Goal: Communication & Community: Answer question/provide support

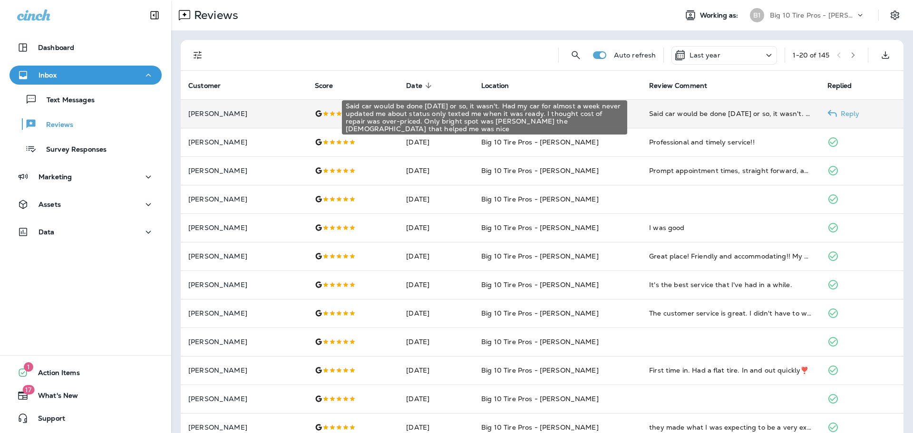
click at [707, 115] on div "Said car would be done [DATE] or so, it wasn't. Had my car for almost a week ne…" at bounding box center [730, 114] width 163 height 10
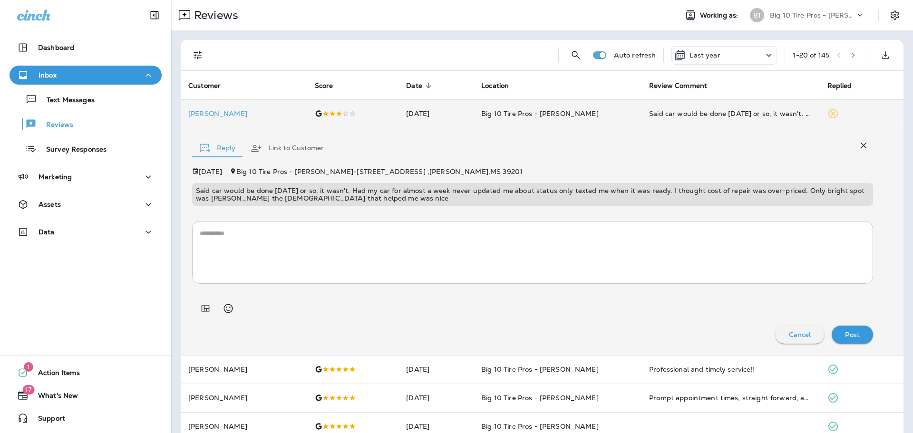
drag, startPoint x: 413, startPoint y: 202, endPoint x: 583, endPoint y: 204, distance: 169.8
click at [583, 204] on div "Said car would be done [DATE] or so, it wasn't. Had my car for almost a week ne…" at bounding box center [532, 194] width 681 height 23
click at [214, 117] on p "[PERSON_NAME]" at bounding box center [243, 114] width 111 height 8
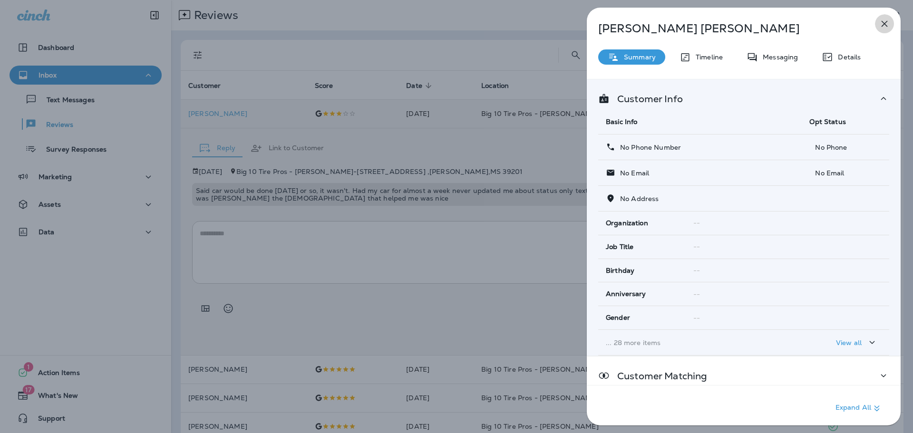
click at [882, 23] on icon "button" at bounding box center [884, 23] width 11 height 11
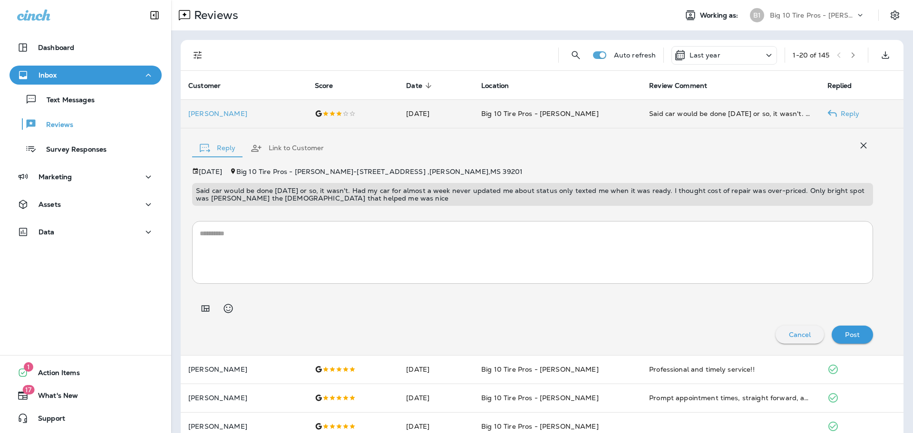
click at [691, 166] on div "Reply Link to Customer [DATE] Big 10 Tire Pros - [PERSON_NAME] - [STREET_ADDRES…" at bounding box center [542, 241] width 723 height 227
click at [858, 147] on icon "button" at bounding box center [863, 145] width 11 height 11
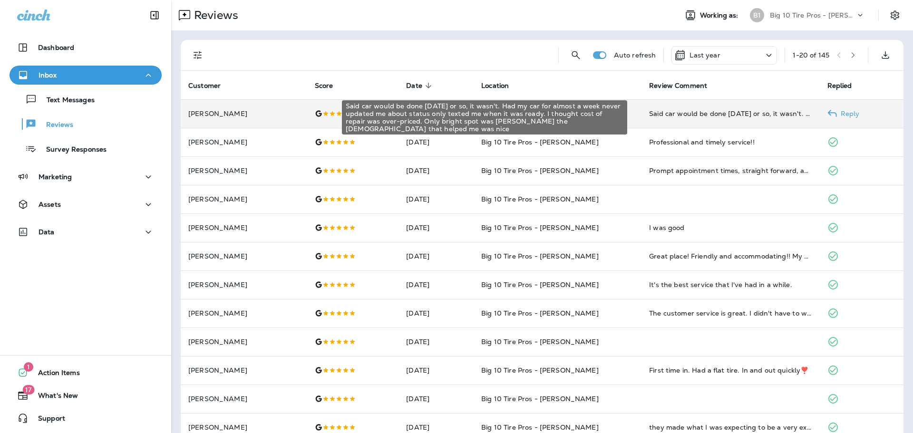
click at [663, 116] on div "Said car would be done [DATE] or so, it wasn't. Had my car for almost a week ne…" at bounding box center [730, 114] width 163 height 10
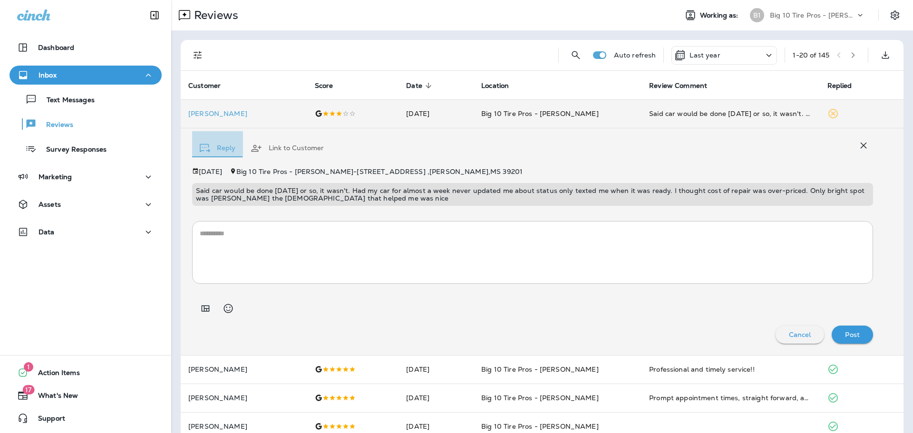
click at [205, 149] on icon "button" at bounding box center [205, 148] width 10 height 9
click at [755, 312] on div at bounding box center [532, 305] width 681 height 27
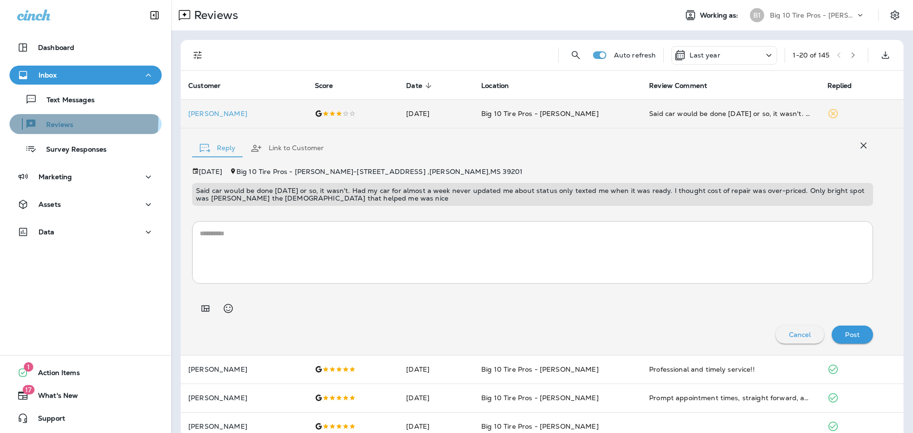
click at [57, 121] on p "Reviews" at bounding box center [55, 125] width 37 height 9
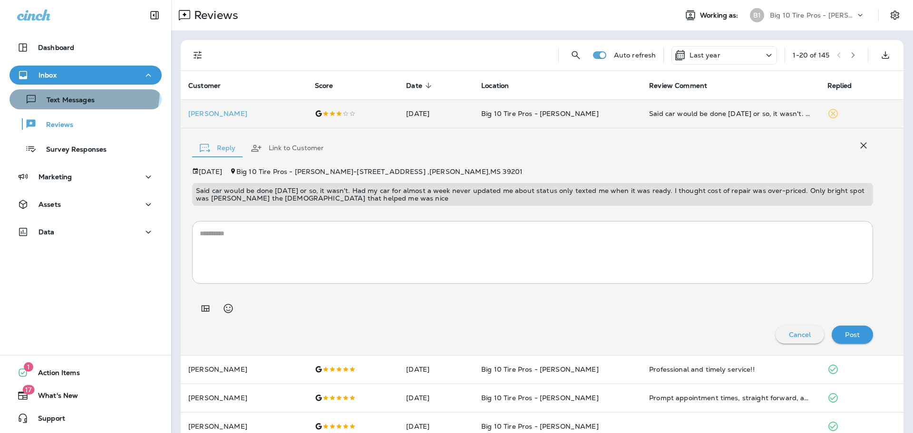
click at [78, 91] on button "Text Messages" at bounding box center [86, 99] width 152 height 20
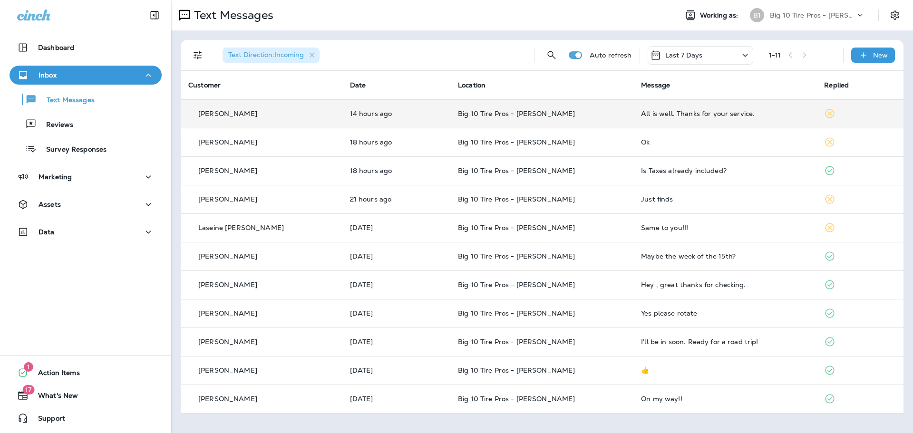
click at [667, 112] on div "All is well. Thanks for your service." at bounding box center [725, 114] width 168 height 8
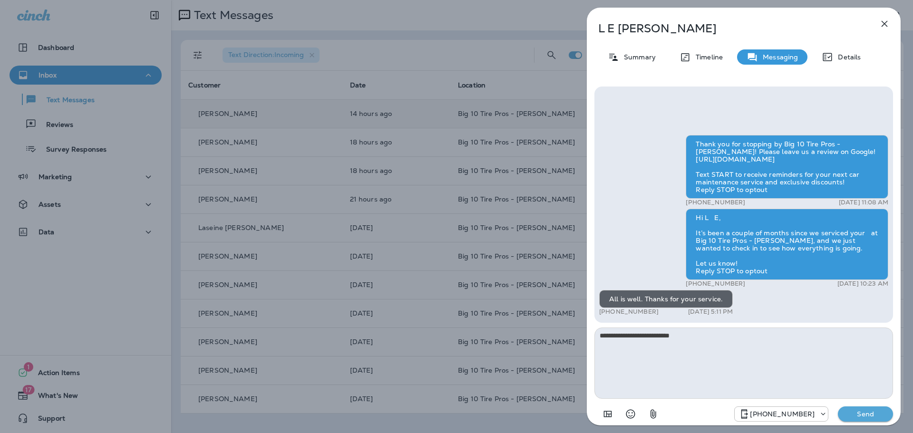
type textarea "**********"
click at [867, 419] on button "Send" at bounding box center [865, 414] width 55 height 15
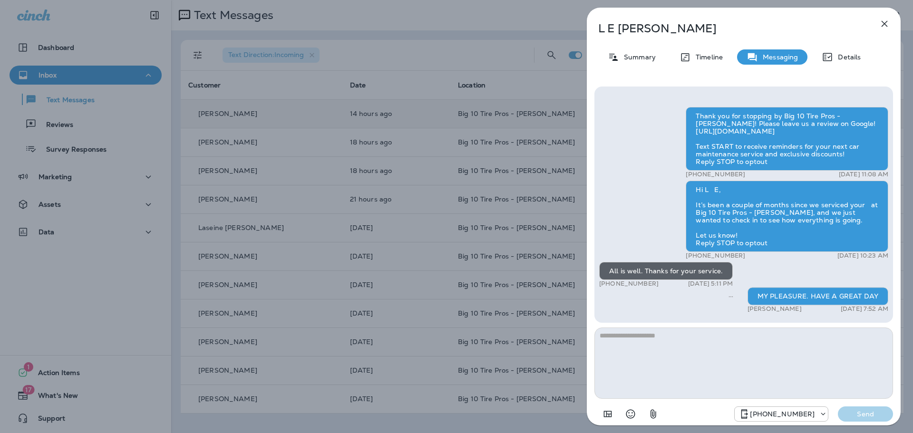
click at [877, 25] on button "button" at bounding box center [884, 23] width 19 height 19
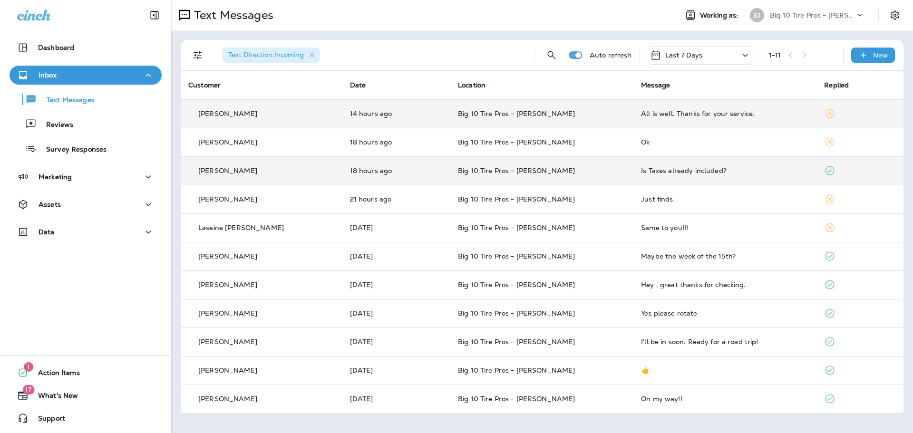
click at [645, 173] on div "Is Taxes already included?" at bounding box center [725, 171] width 168 height 8
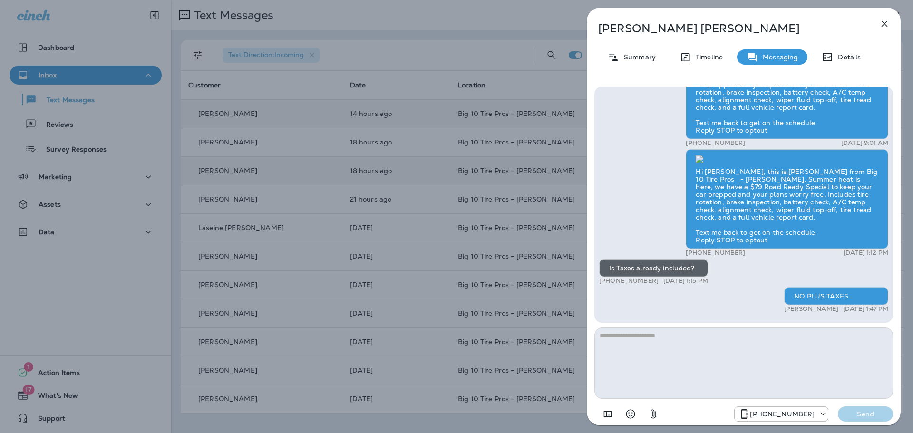
click at [878, 20] on button "button" at bounding box center [884, 23] width 19 height 19
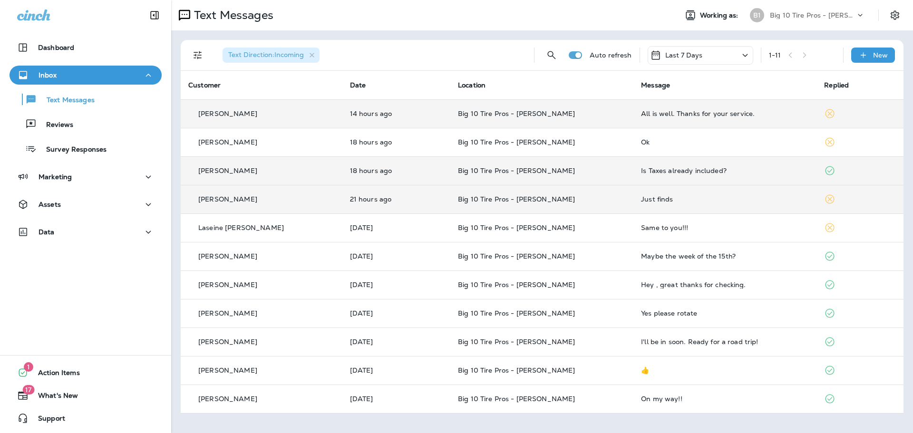
click at [643, 199] on div "Just finds" at bounding box center [725, 199] width 168 height 8
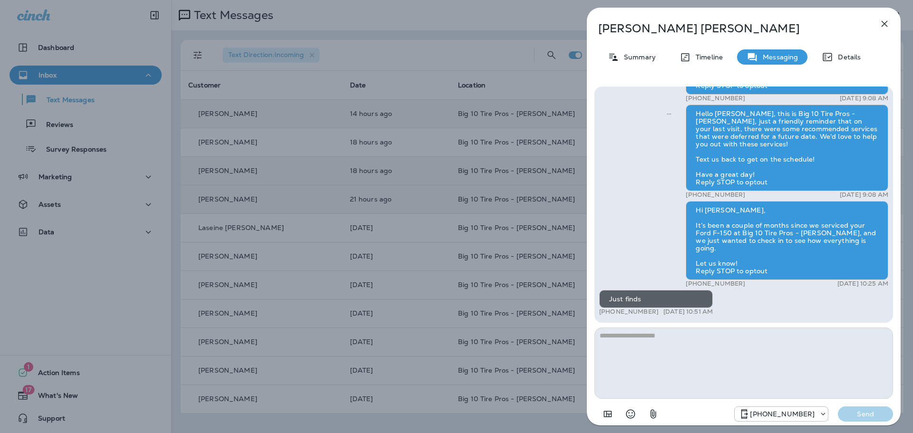
click at [630, 345] on textarea at bounding box center [744, 363] width 299 height 71
click at [617, 336] on textarea "**********" at bounding box center [744, 363] width 299 height 71
type textarea "**********"
click at [866, 418] on p "Send" at bounding box center [866, 414] width 40 height 9
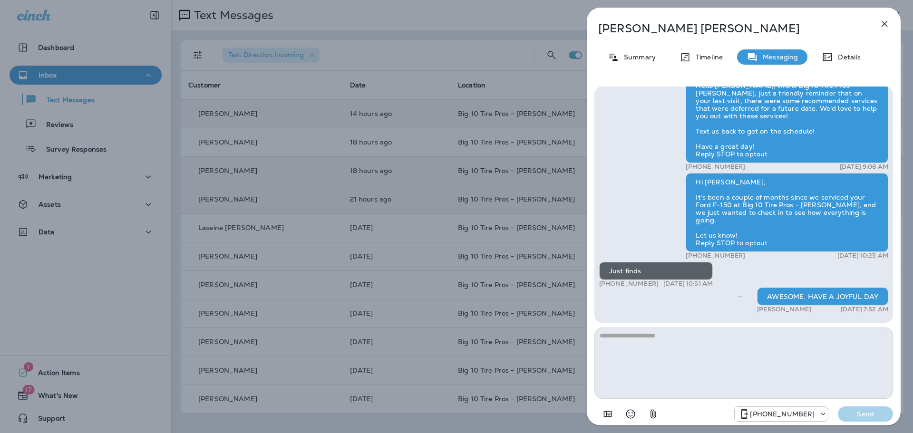
click at [884, 20] on icon "button" at bounding box center [884, 23] width 11 height 11
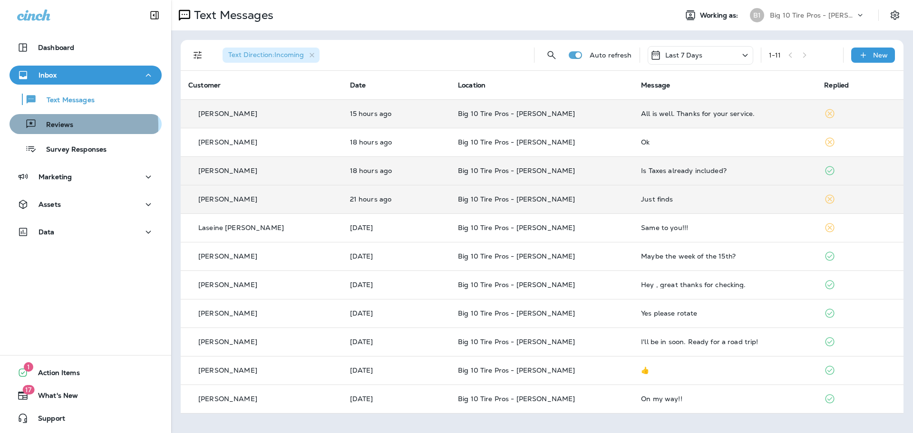
click at [57, 126] on p "Reviews" at bounding box center [55, 125] width 37 height 9
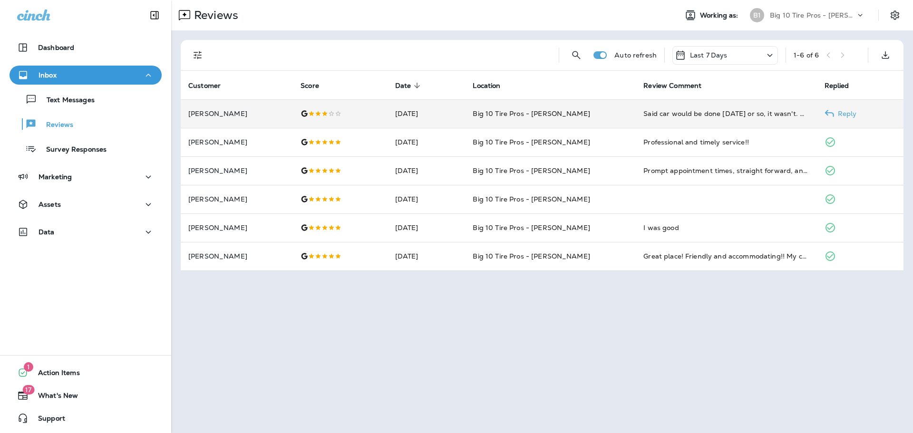
click at [713, 107] on td "Said car would be done [DATE] or so, it wasn't. Had my car for almost a week ne…" at bounding box center [726, 113] width 181 height 29
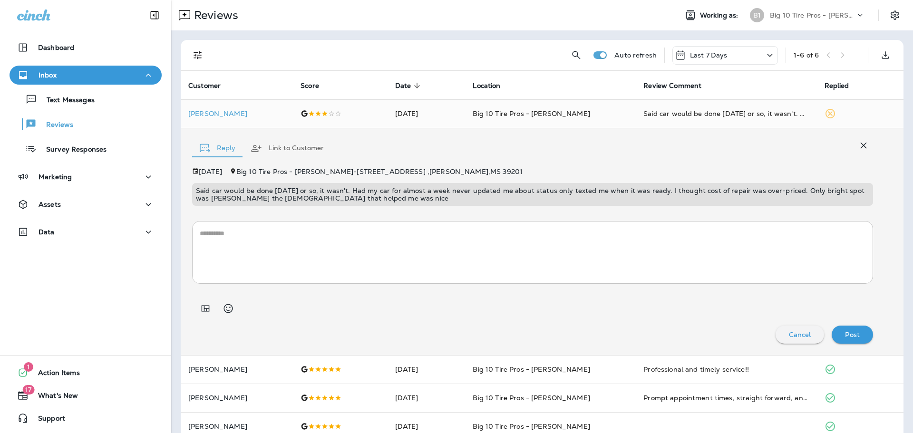
click at [858, 146] on icon "button" at bounding box center [863, 145] width 11 height 11
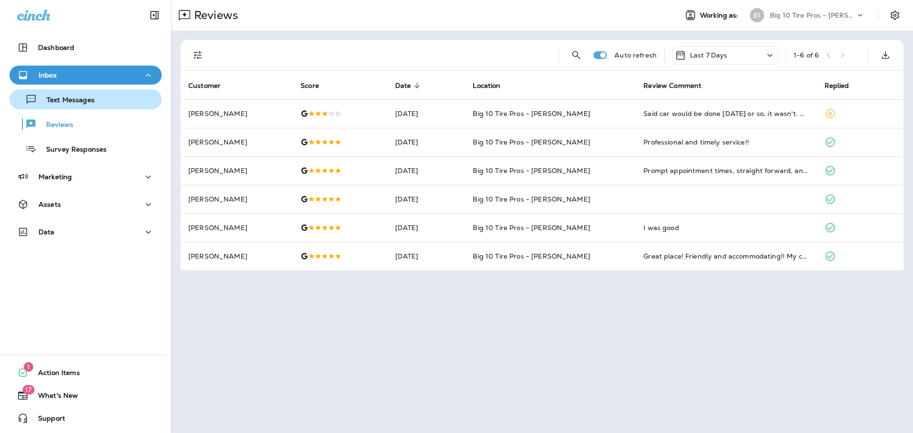
click at [76, 99] on p "Text Messages" at bounding box center [66, 100] width 58 height 9
